Goal: Information Seeking & Learning: Find specific fact

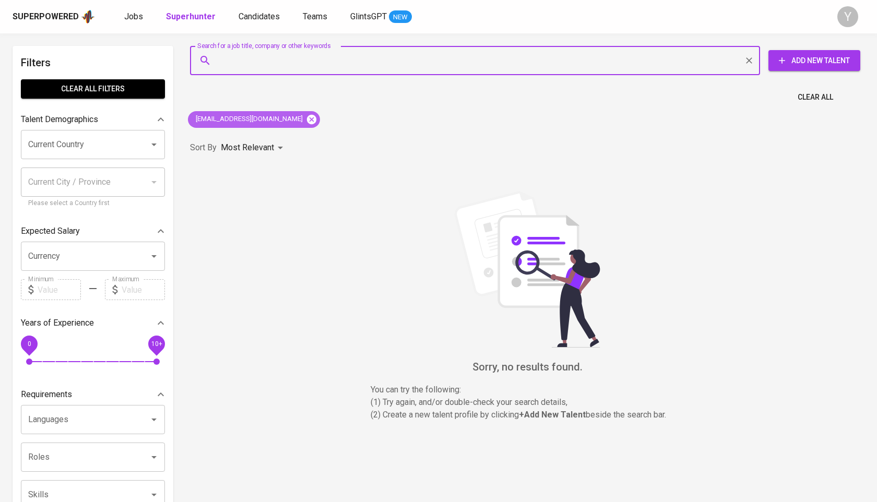
click at [306, 123] on icon at bounding box center [311, 119] width 11 height 11
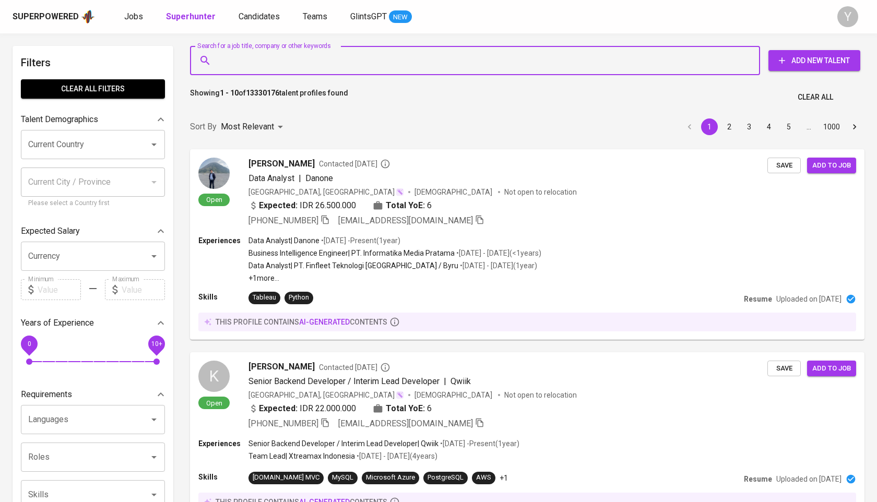
click at [251, 57] on input "Search for a job title, company or other keywords" at bounding box center [478, 61] width 524 height 20
paste input "[EMAIL_ADDRESS][DOMAIN_NAME]"
type input "[EMAIL_ADDRESS][DOMAIN_NAME]"
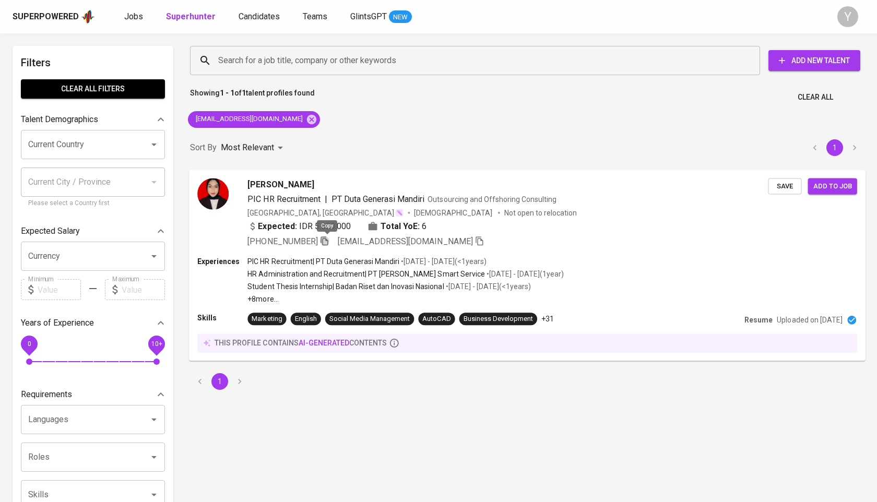
click at [327, 240] on icon "button" at bounding box center [324, 240] width 9 height 9
click at [307, 118] on icon at bounding box center [311, 118] width 9 height 9
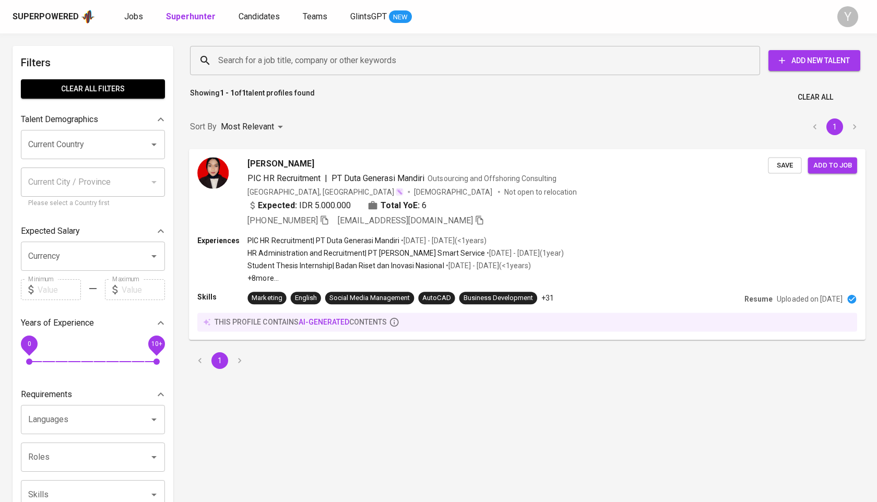
click at [297, 65] on input "Search for a job title, company or other keywords" at bounding box center [478, 61] width 524 height 20
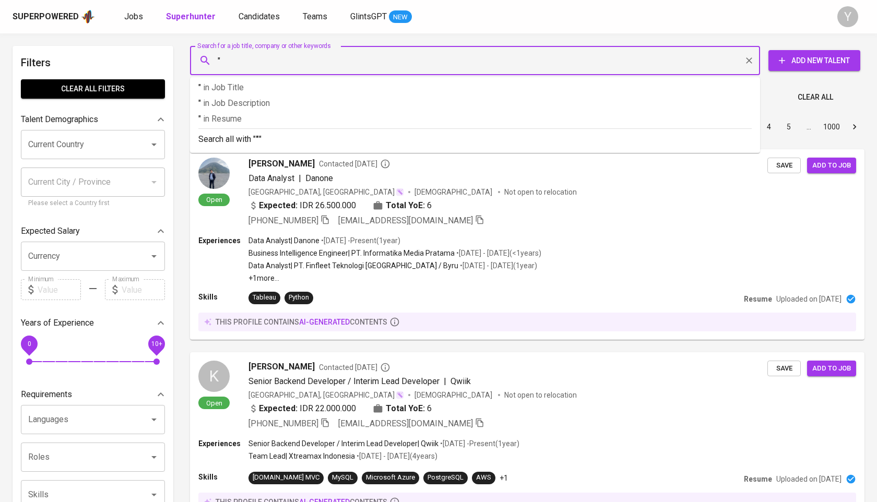
paste input "[PERSON_NAME]"
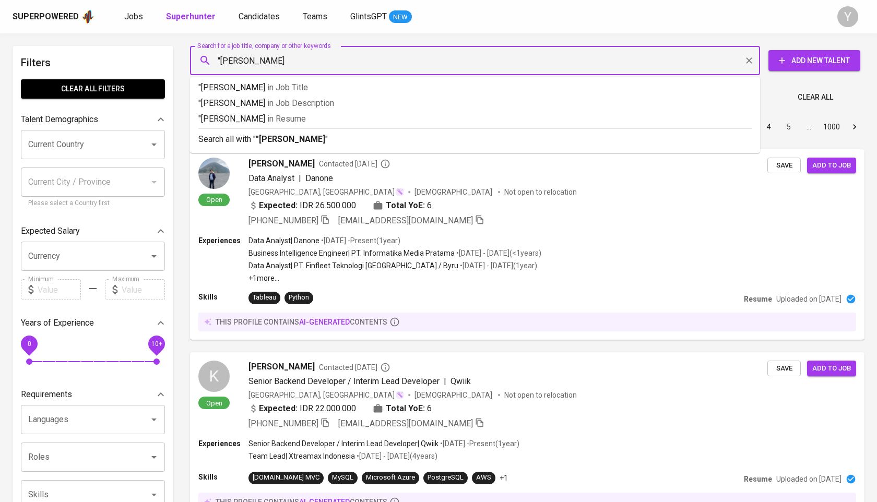
type input ""[PERSON_NAME]""
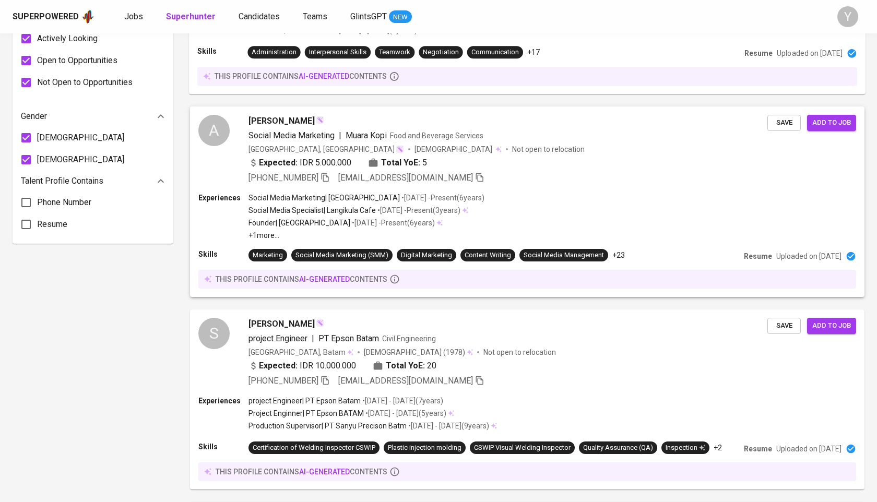
scroll to position [685, 0]
